Goal: Participate in discussion

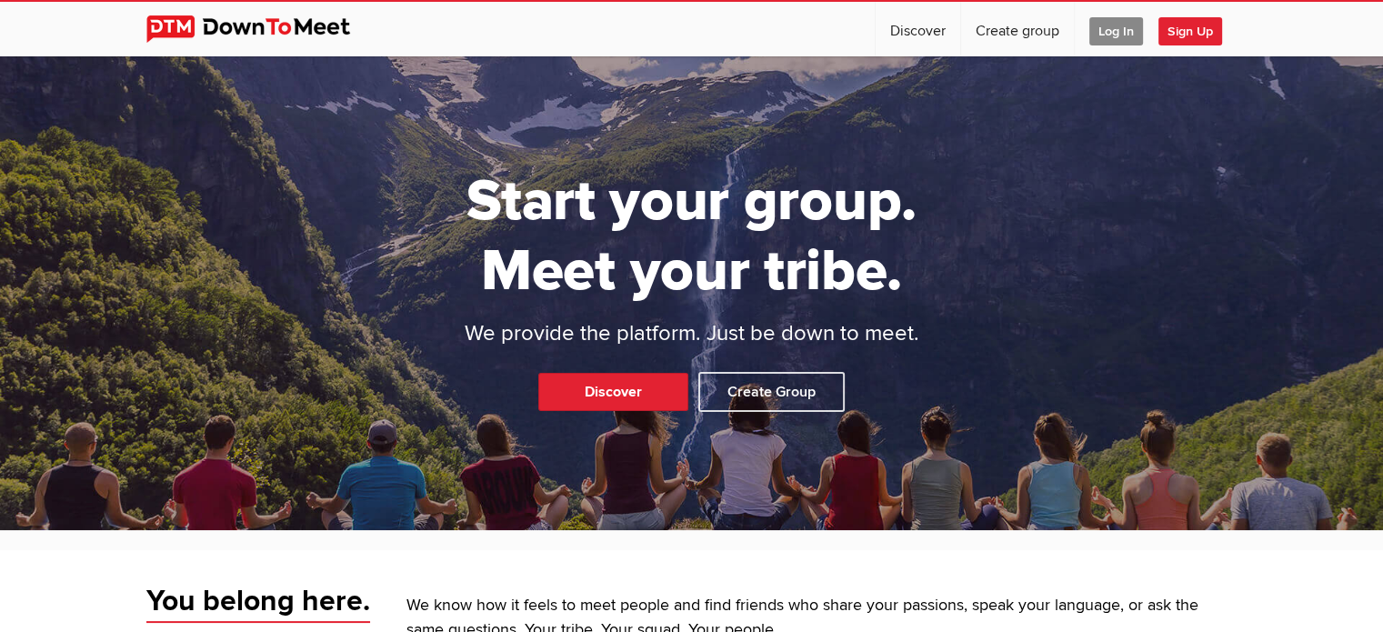
click at [1115, 25] on span "Log In" at bounding box center [1116, 31] width 54 height 28
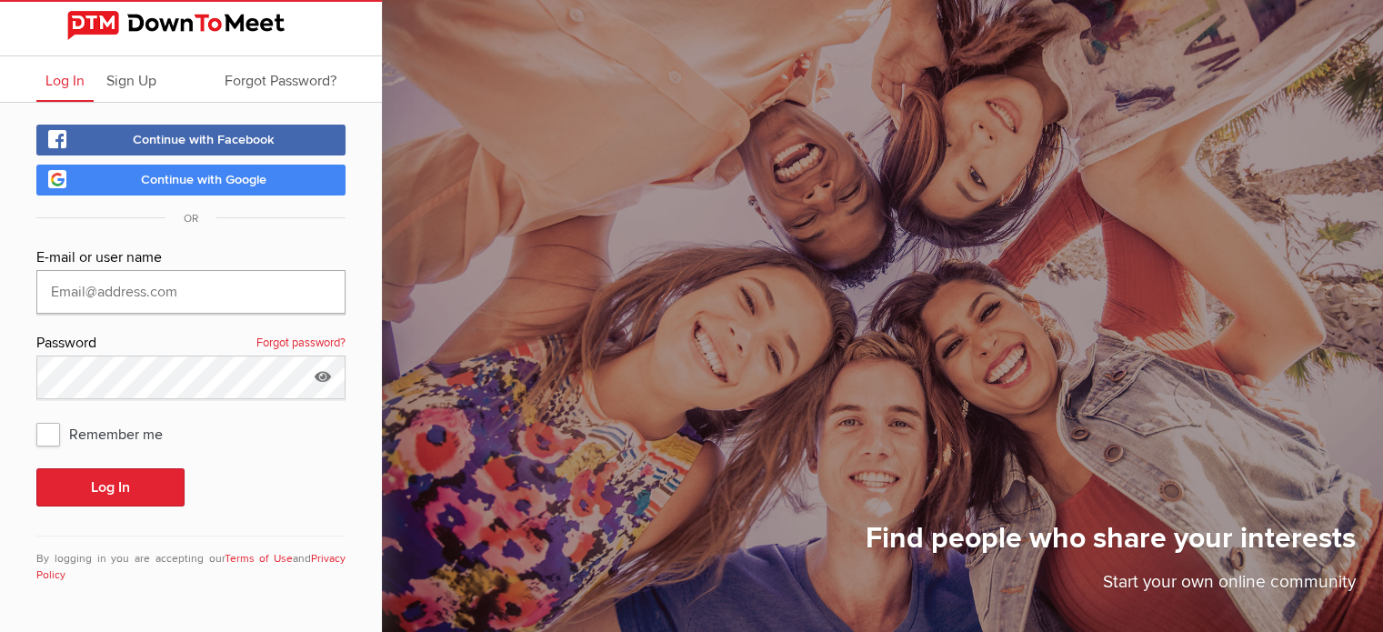
type input "srsupertrap"
click at [324, 375] on icon at bounding box center [322, 377] width 27 height 42
click at [53, 437] on span "Remember me" at bounding box center [108, 433] width 145 height 33
click at [36, 417] on input "Remember me" at bounding box center [35, 416] width 1 height 1
checkbox input "true"
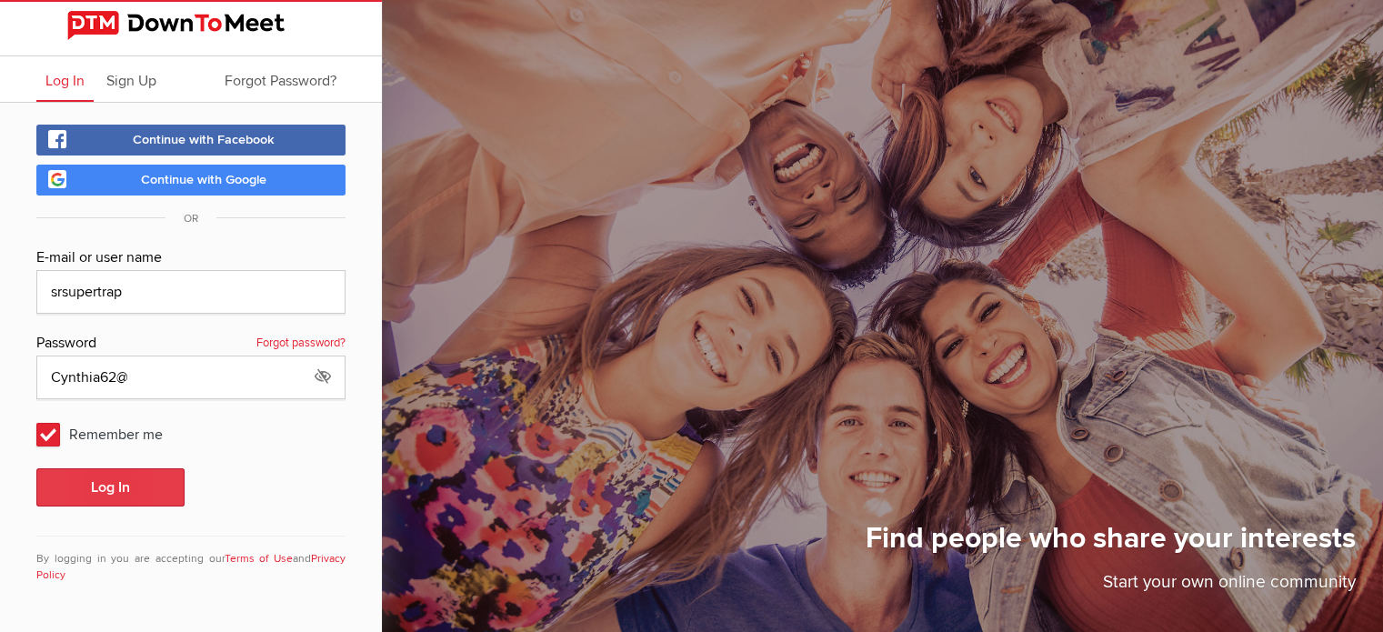
click at [95, 488] on button "Log In" at bounding box center [110, 487] width 148 height 38
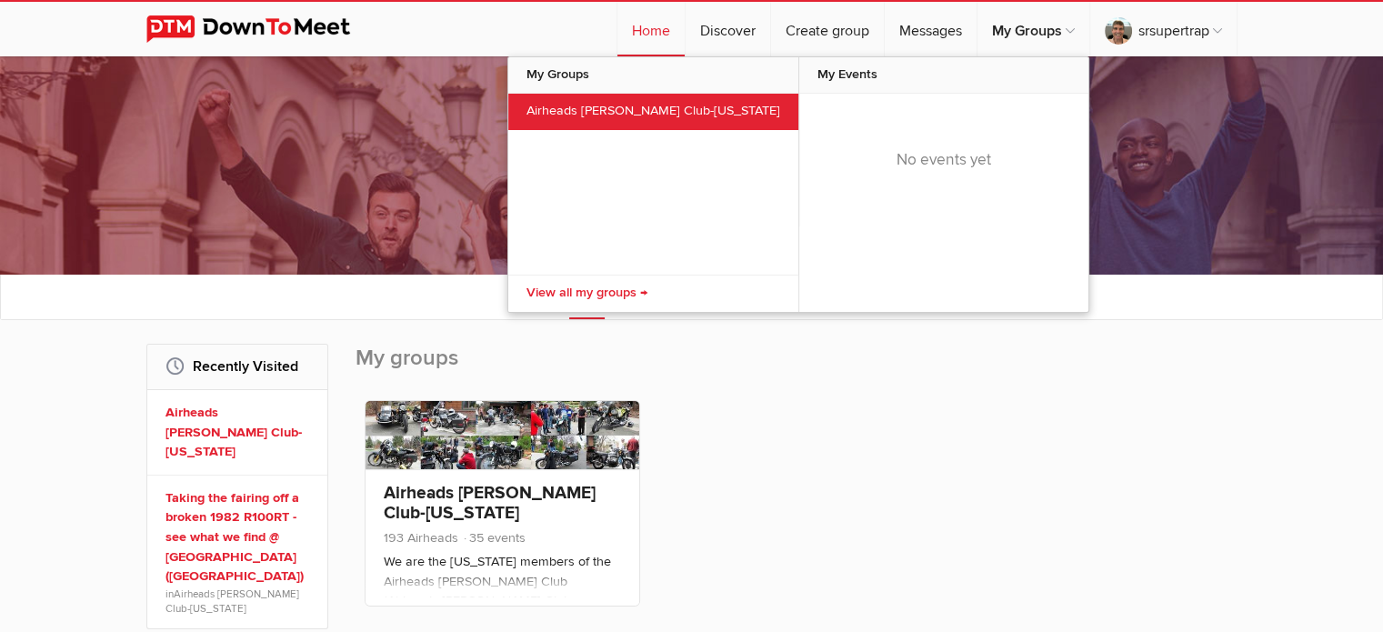
click at [615, 106] on link "Airheads [PERSON_NAME] Club-[US_STATE]" at bounding box center [653, 112] width 290 height 36
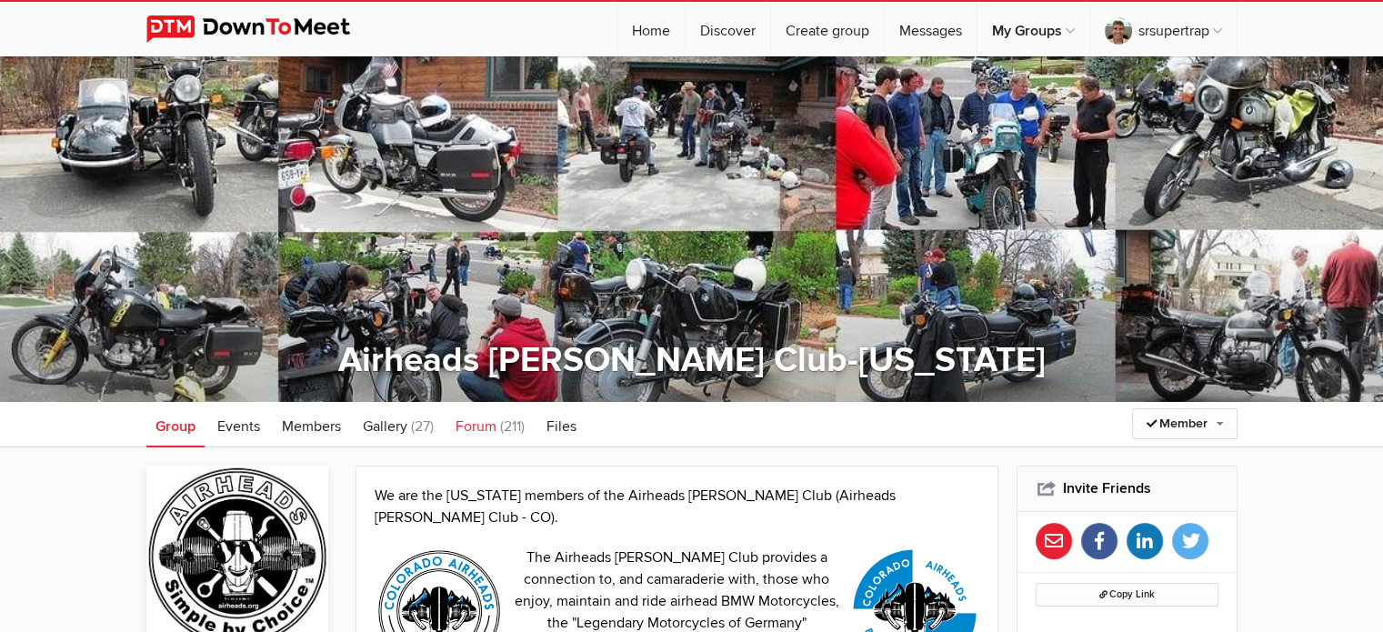
click at [473, 426] on span "Forum" at bounding box center [476, 426] width 41 height 18
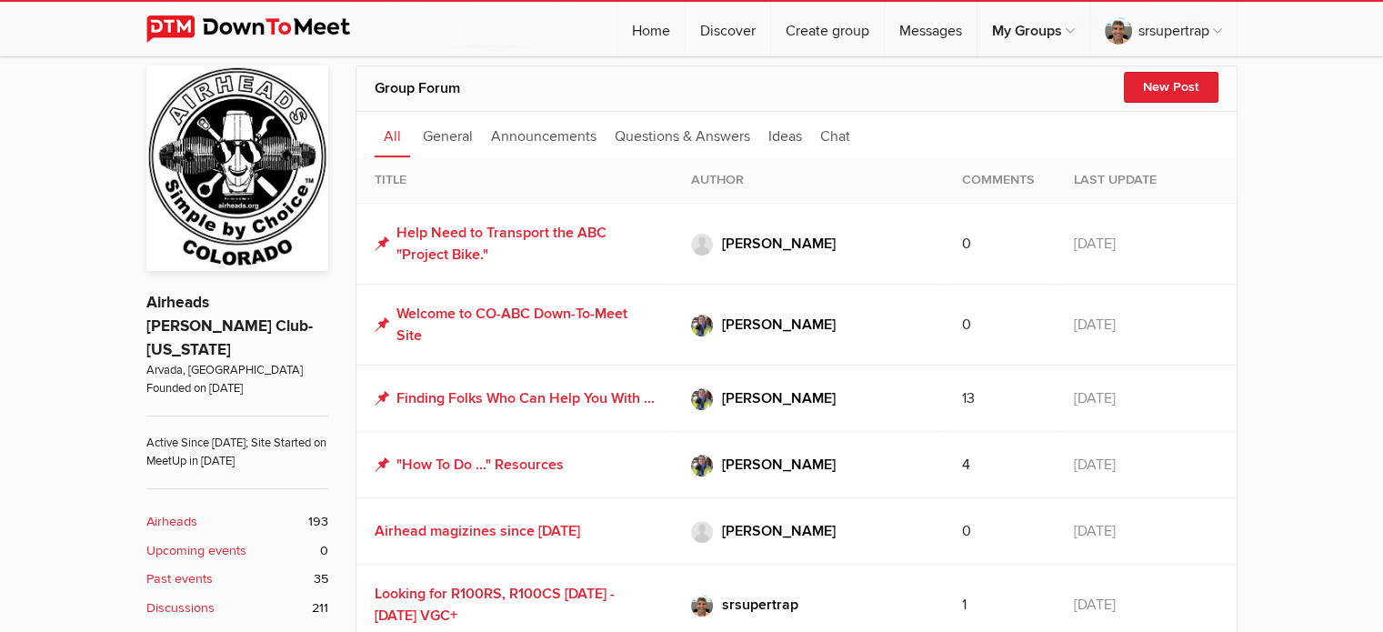
scroll to position [436, 0]
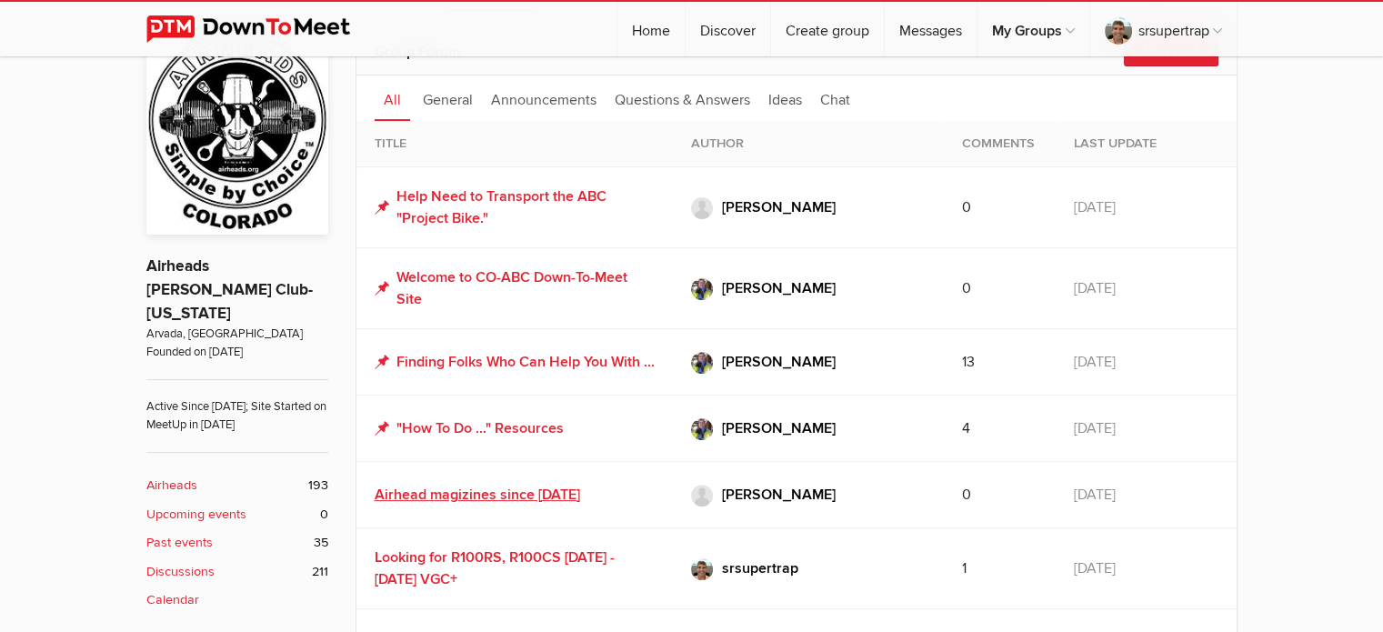
click at [531, 504] on link "Airhead magizines since [DATE]" at bounding box center [478, 495] width 206 height 18
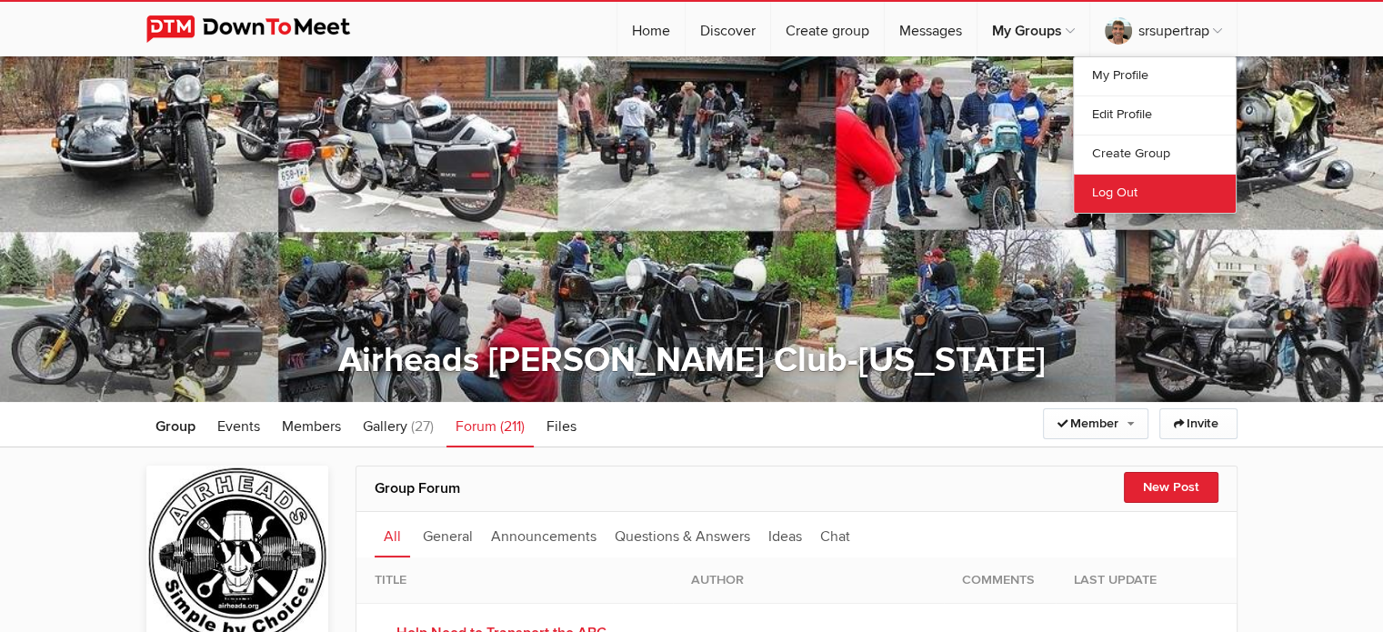
click at [1104, 190] on link "Log Out" at bounding box center [1155, 193] width 162 height 39
